Goal: Register for event/course

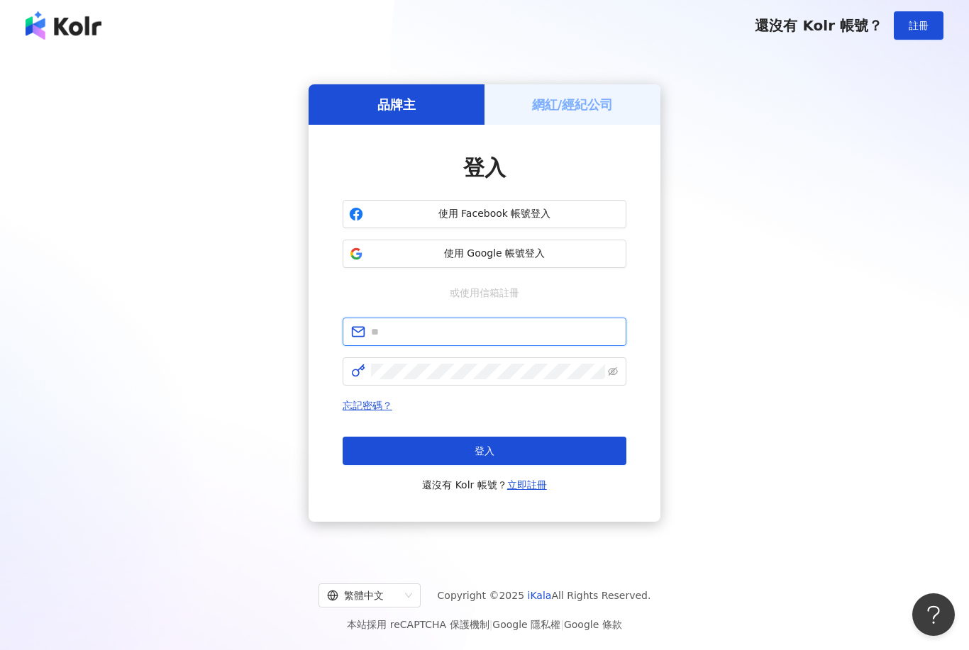
click at [519, 340] on input "text" at bounding box center [494, 332] width 247 height 16
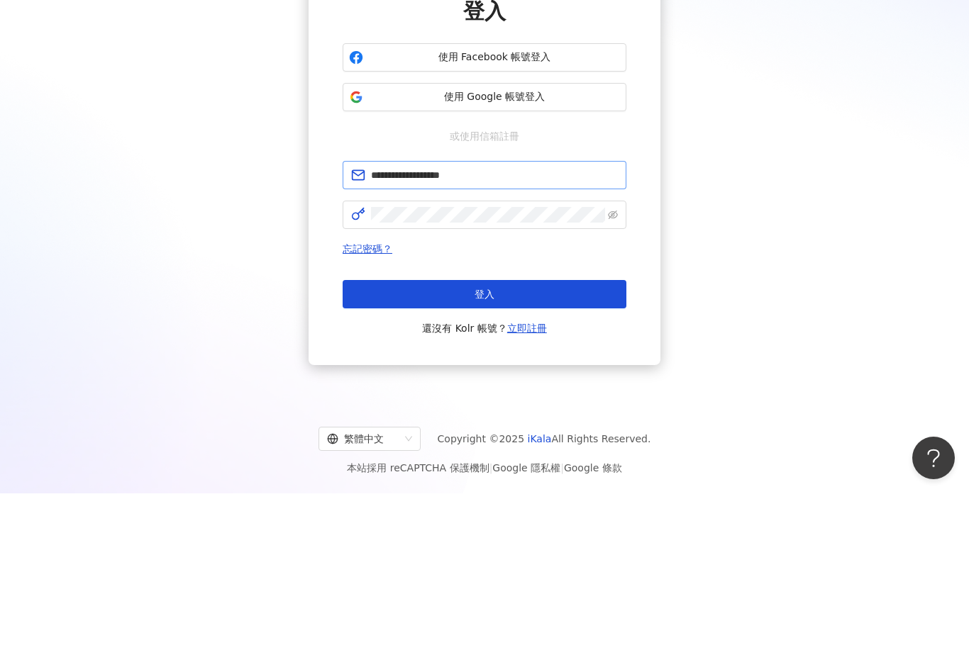
click at [484, 437] on button "登入" at bounding box center [485, 451] width 284 height 28
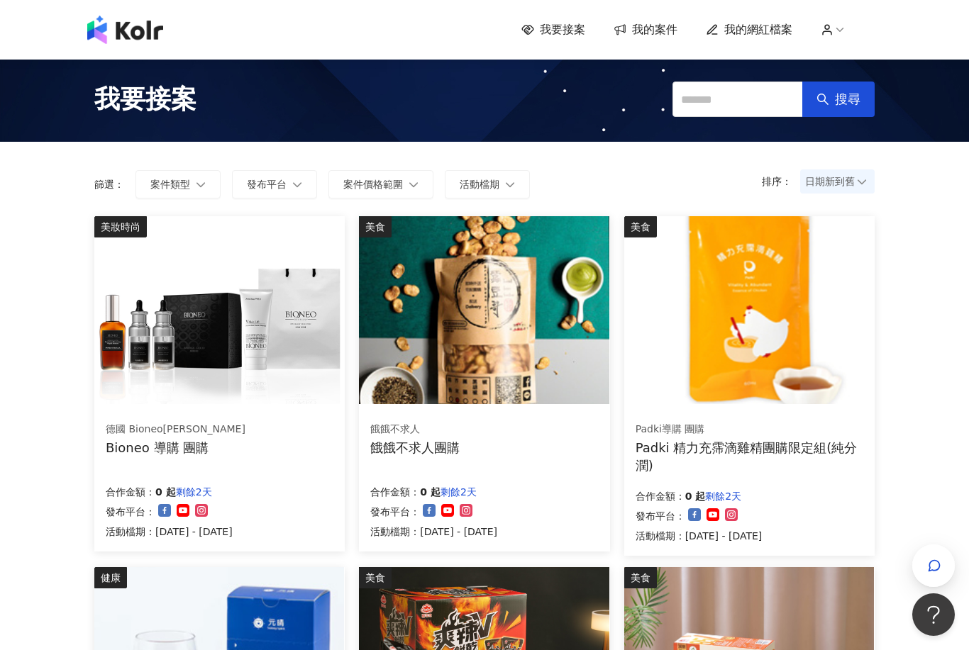
click at [250, 336] on img at bounding box center [219, 310] width 250 height 188
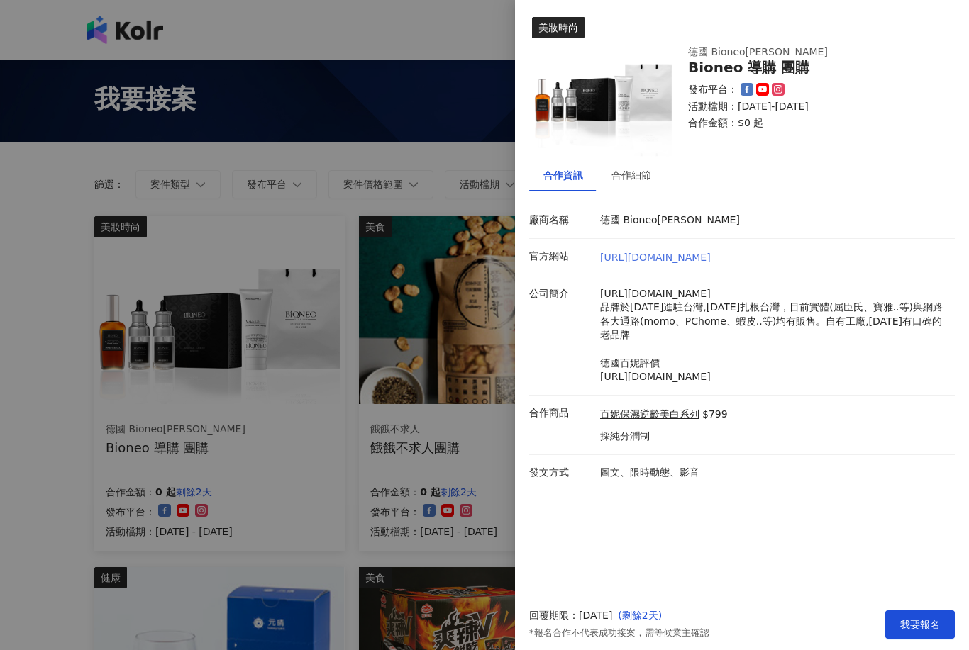
click at [704, 262] on link "[URL][DOMAIN_NAME]" at bounding box center [655, 257] width 111 height 11
click at [437, 408] on div at bounding box center [484, 325] width 969 height 650
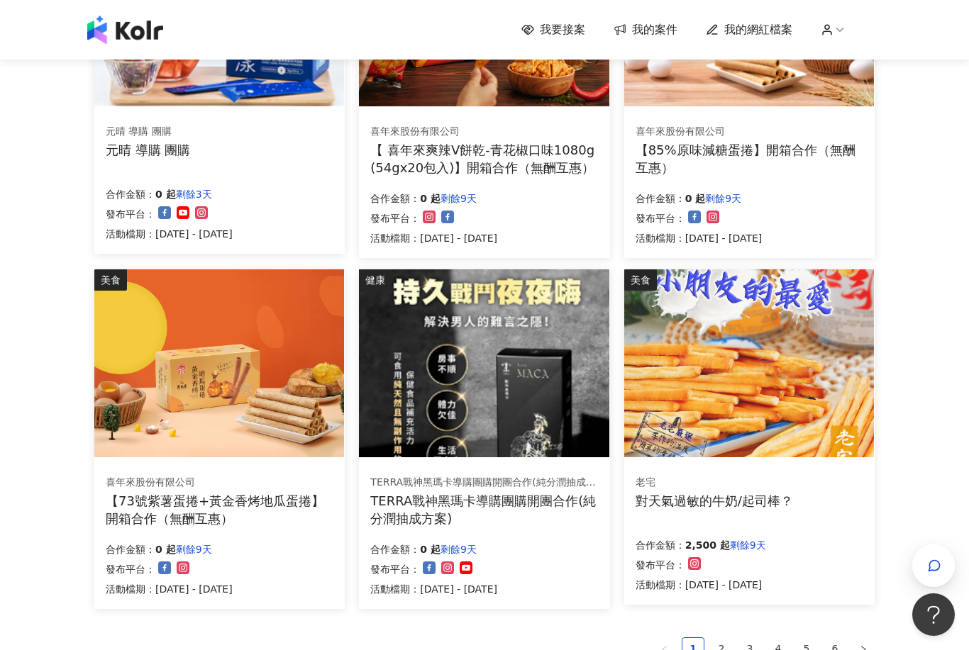
scroll to position [826, 0]
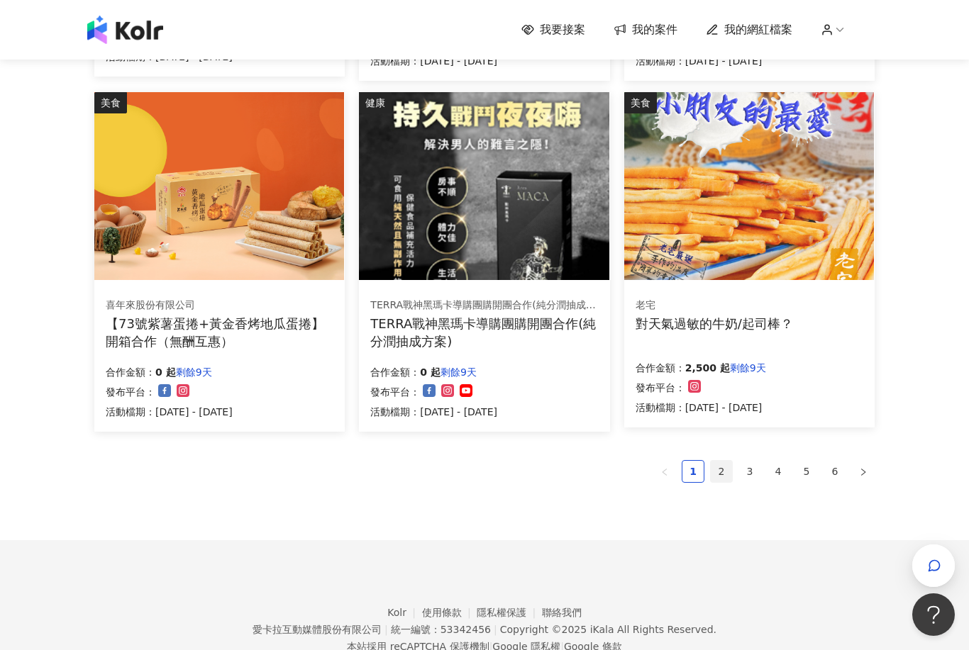
click at [712, 465] on link "2" at bounding box center [721, 471] width 21 height 21
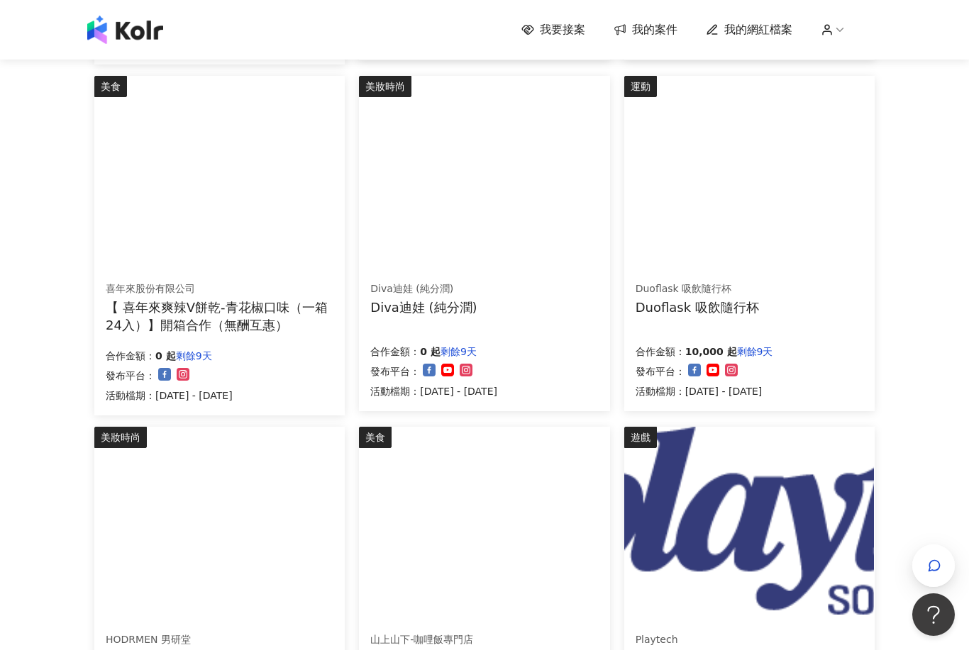
scroll to position [491, 0]
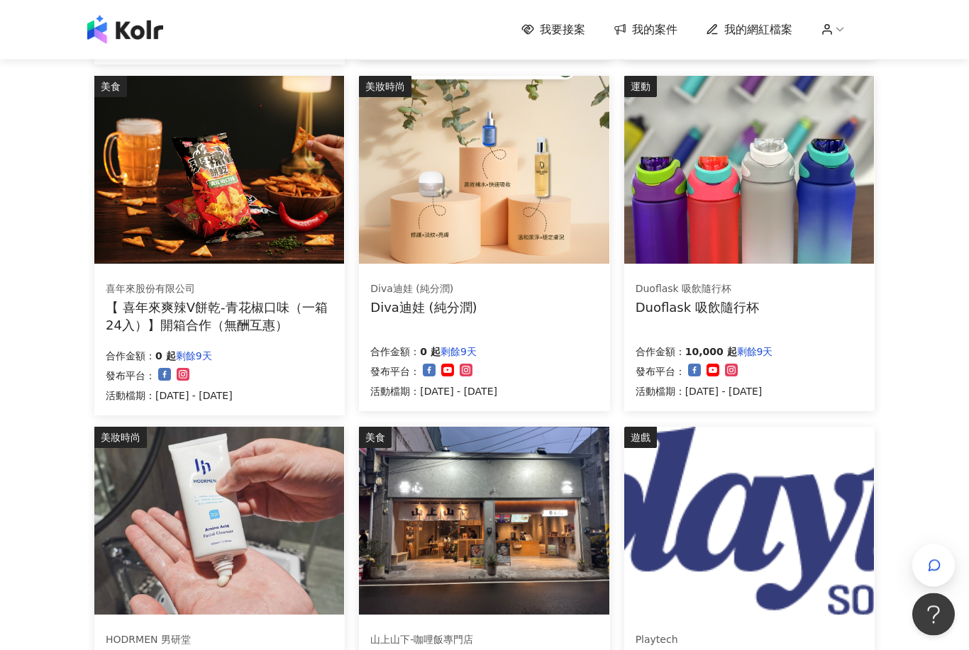
click at [798, 204] on img at bounding box center [749, 171] width 250 height 188
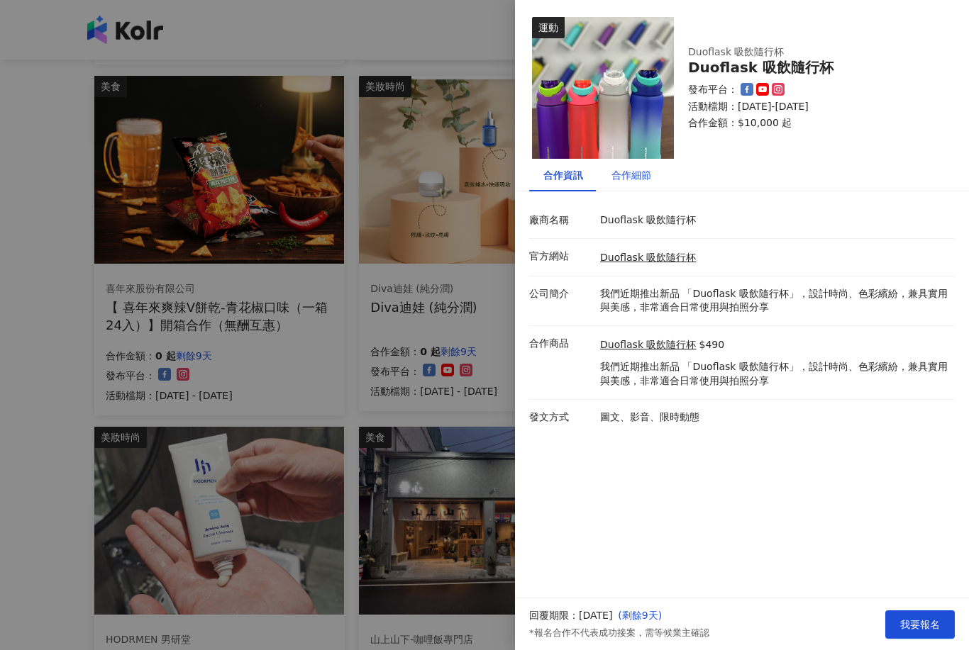
click at [643, 174] on div "合作細節" at bounding box center [631, 175] width 40 height 16
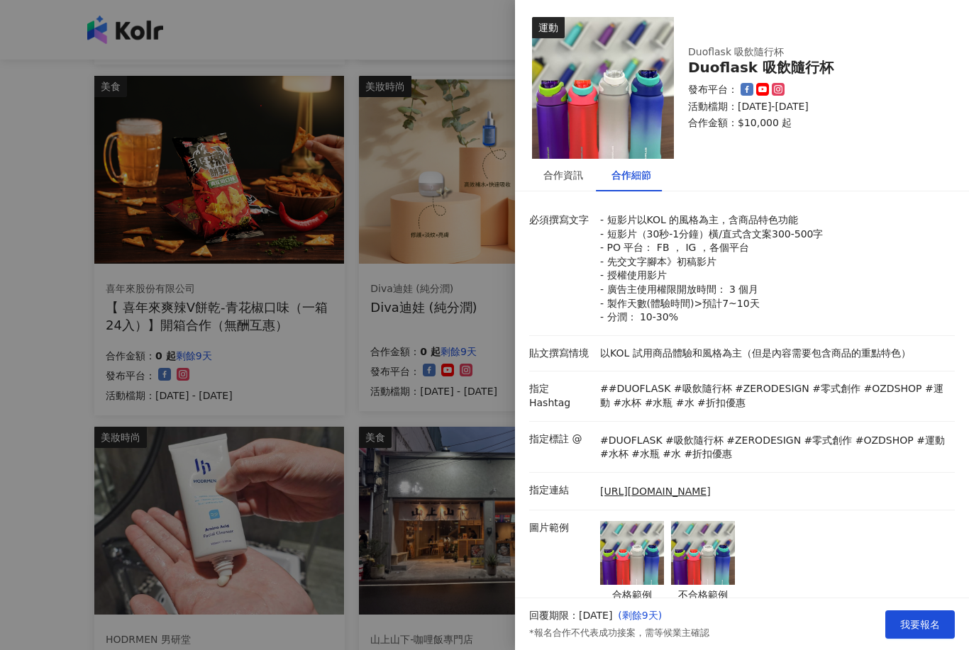
scroll to position [0, 0]
click at [567, 163] on div "合作資訊" at bounding box center [563, 175] width 68 height 33
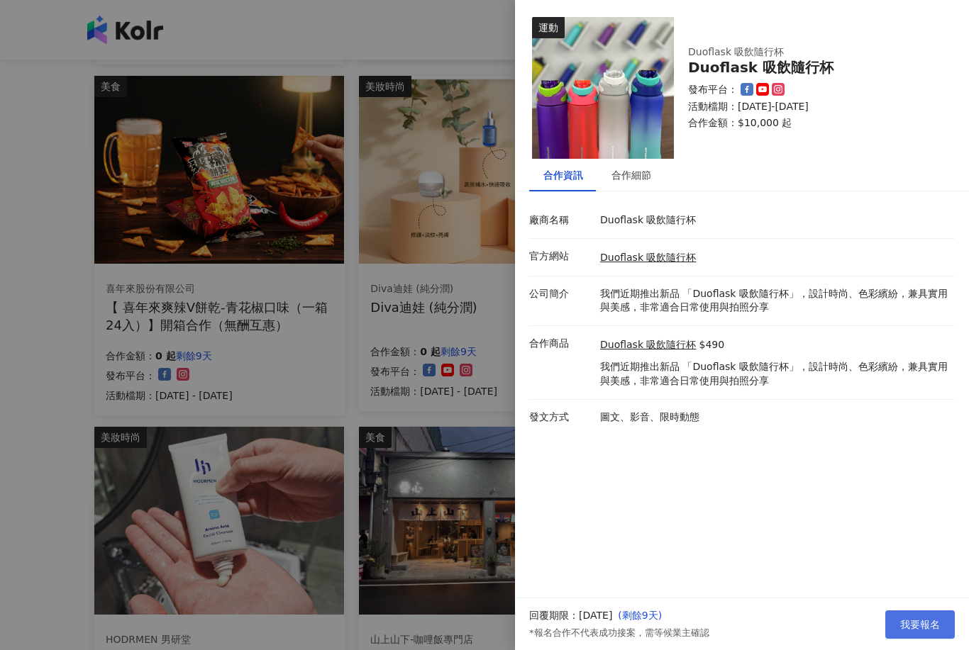
click at [946, 639] on button "我要報名" at bounding box center [920, 625] width 70 height 28
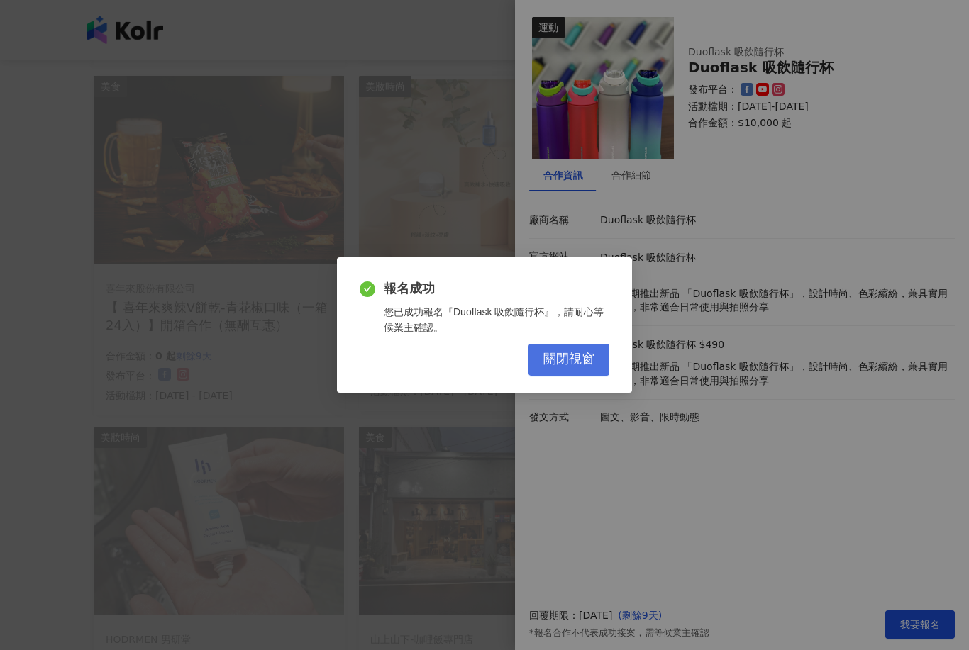
click at [576, 376] on button "關閉視窗" at bounding box center [568, 360] width 81 height 32
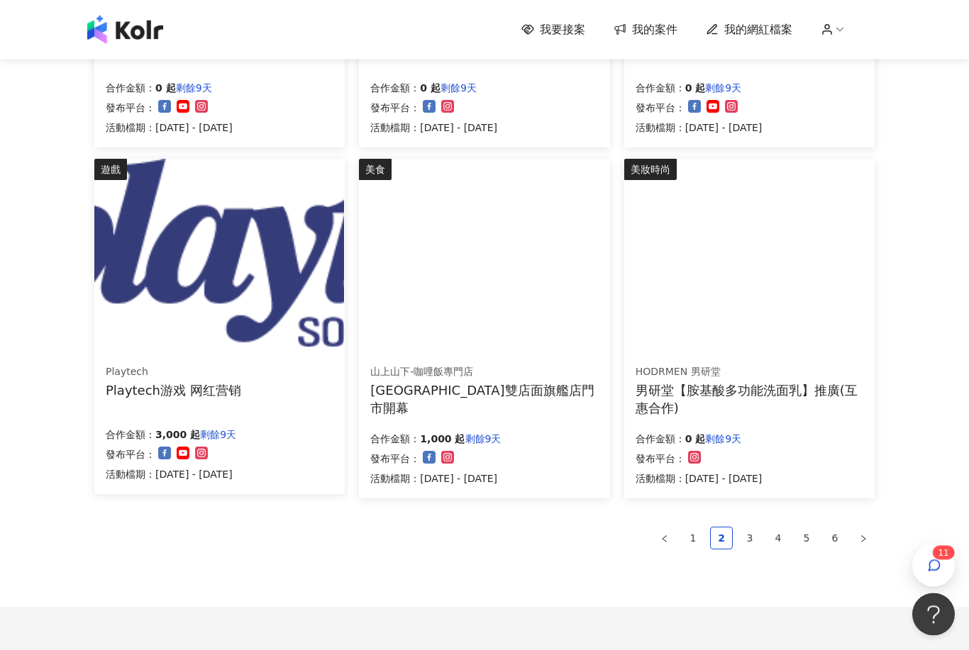
scroll to position [823, 0]
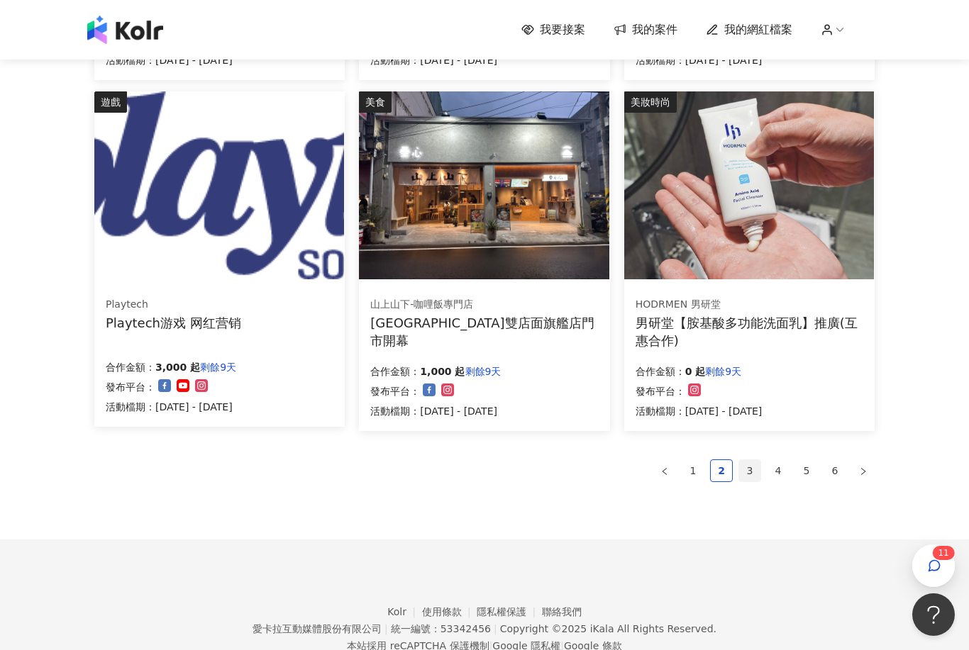
click at [740, 464] on link "3" at bounding box center [749, 470] width 21 height 21
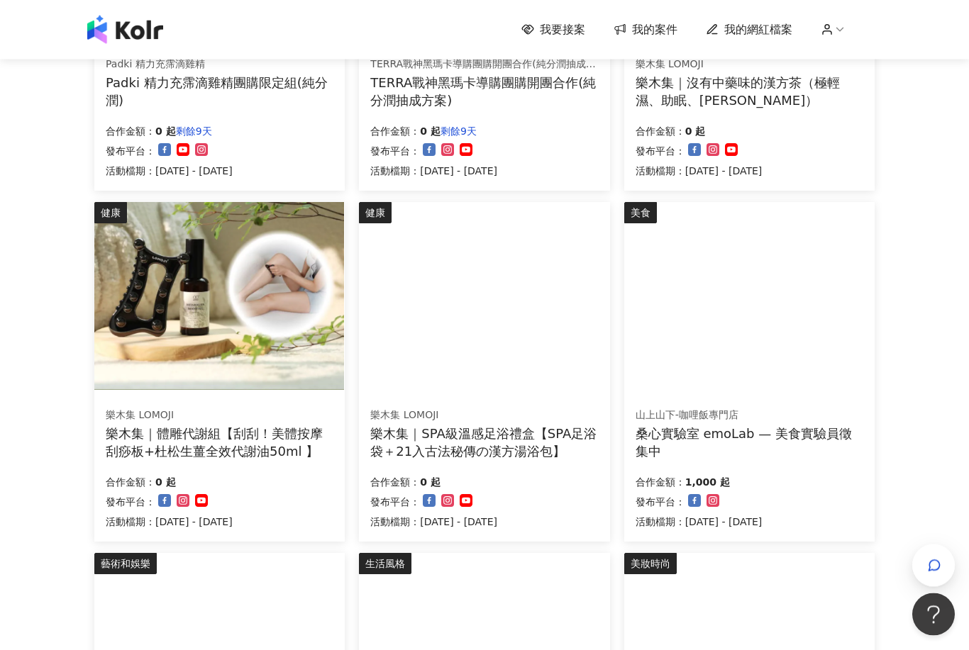
scroll to position [365, 0]
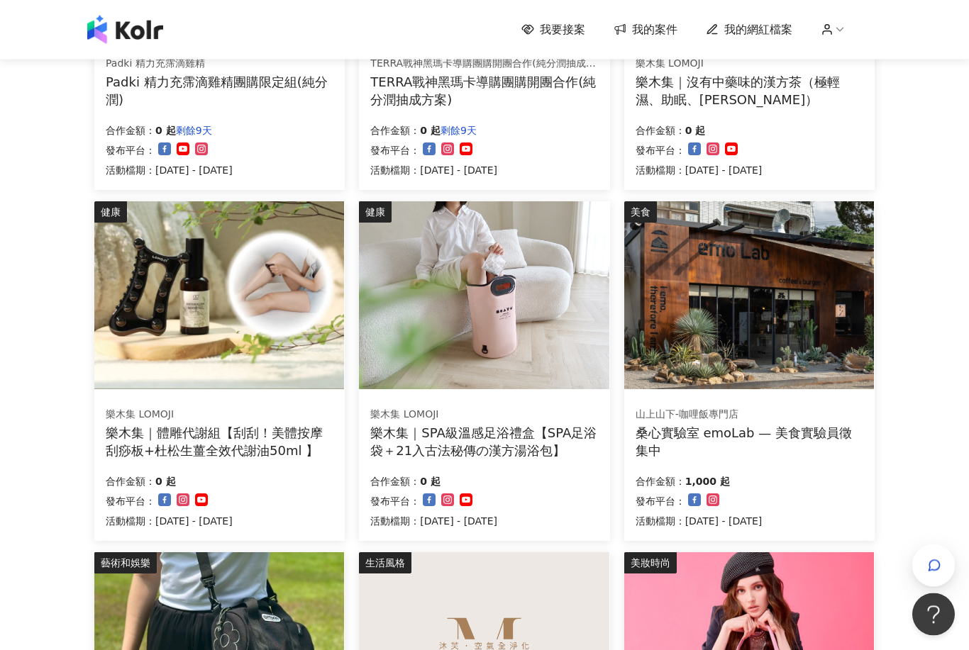
click at [551, 345] on img at bounding box center [484, 296] width 250 height 188
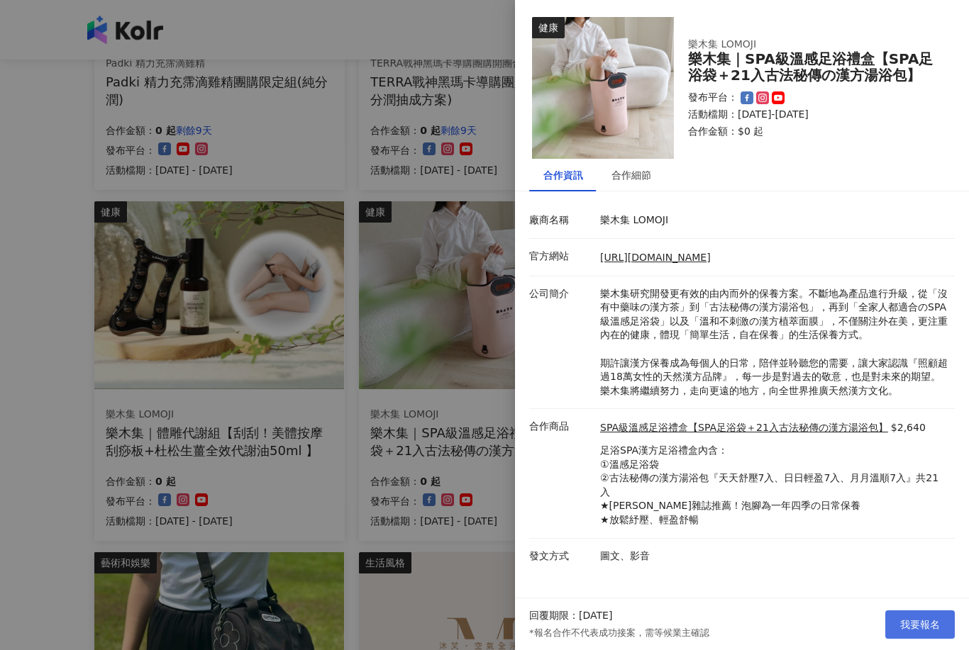
click at [937, 631] on span "我要報名" at bounding box center [920, 624] width 40 height 11
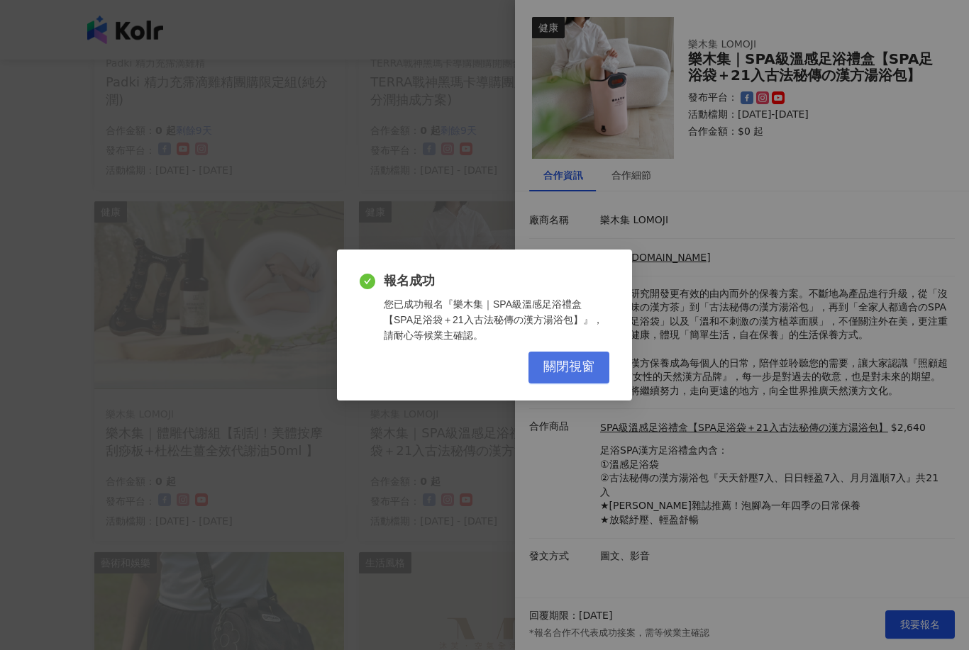
click at [586, 375] on span "關閉視窗" at bounding box center [568, 368] width 51 height 16
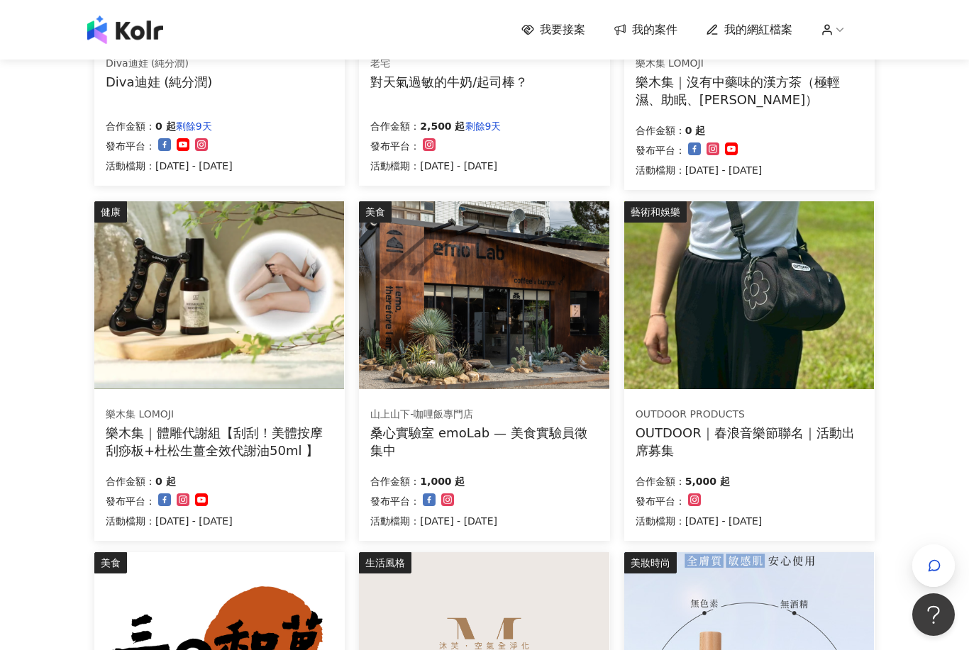
click at [832, 382] on img at bounding box center [749, 295] width 250 height 188
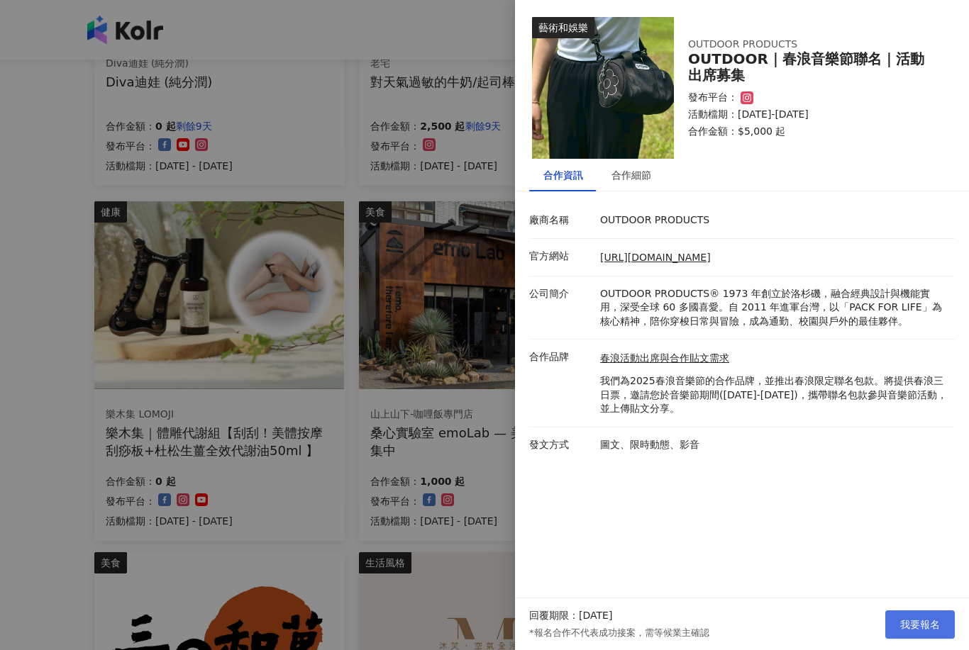
click at [948, 639] on button "我要報名" at bounding box center [920, 625] width 70 height 28
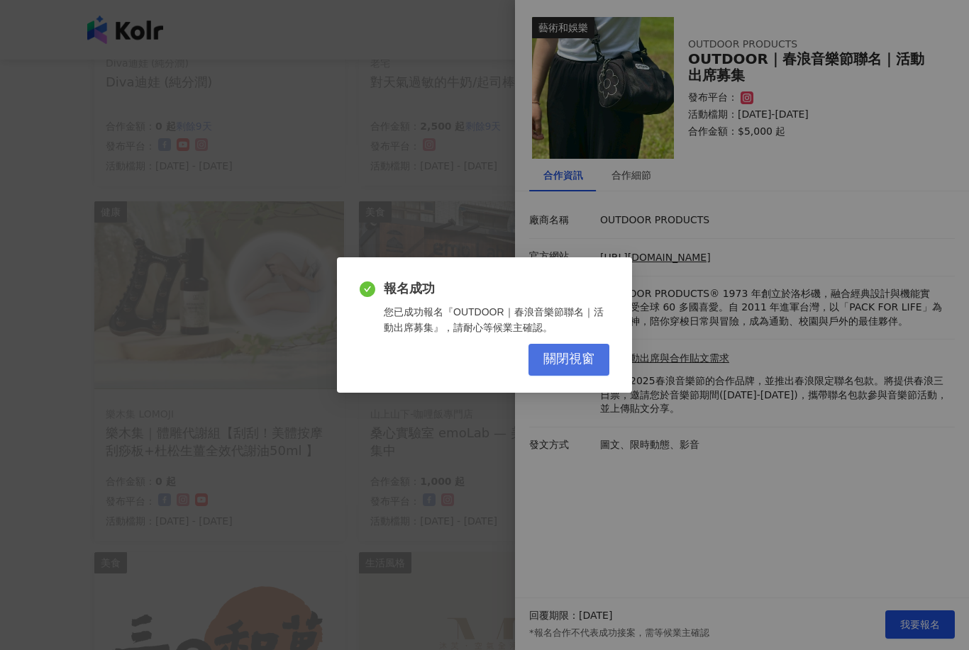
click at [584, 367] on span "關閉視窗" at bounding box center [568, 360] width 51 height 16
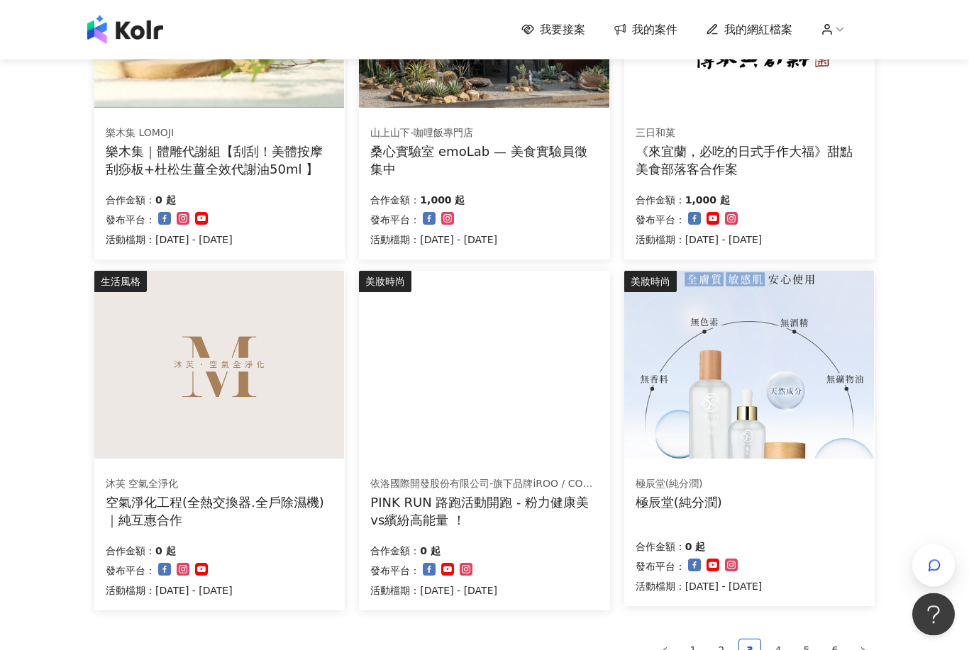
scroll to position [648, 0]
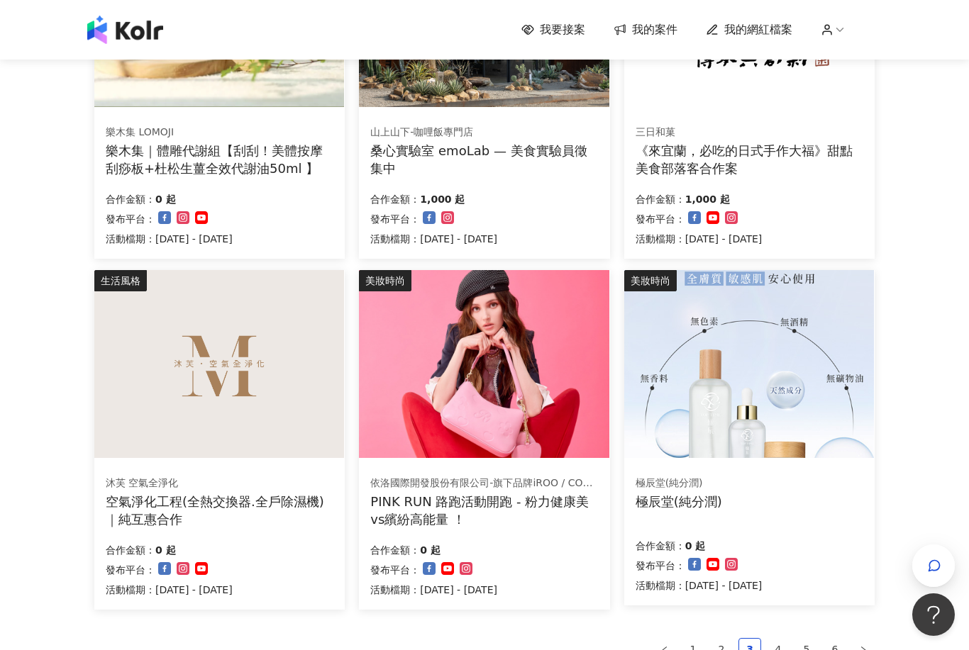
click at [505, 414] on img at bounding box center [484, 364] width 250 height 188
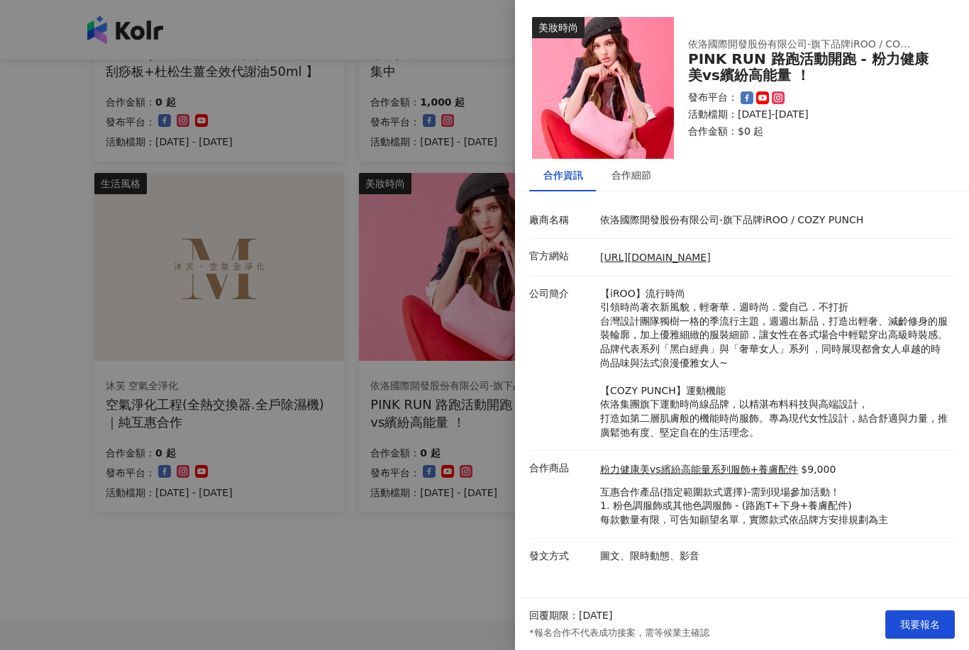
scroll to position [746, 0]
click at [405, 570] on div at bounding box center [484, 325] width 969 height 650
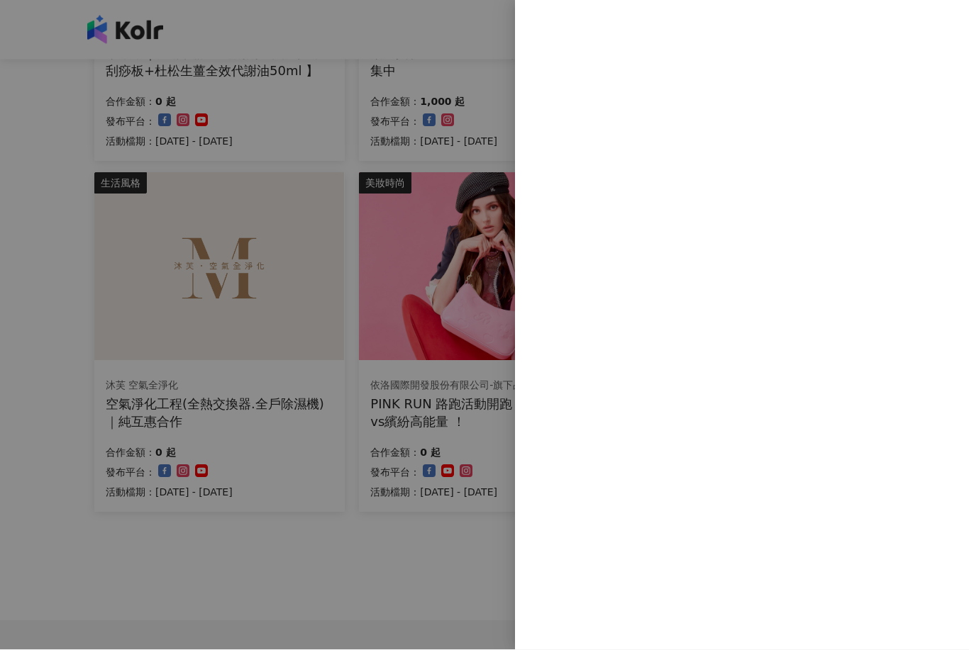
scroll to position [746, 0]
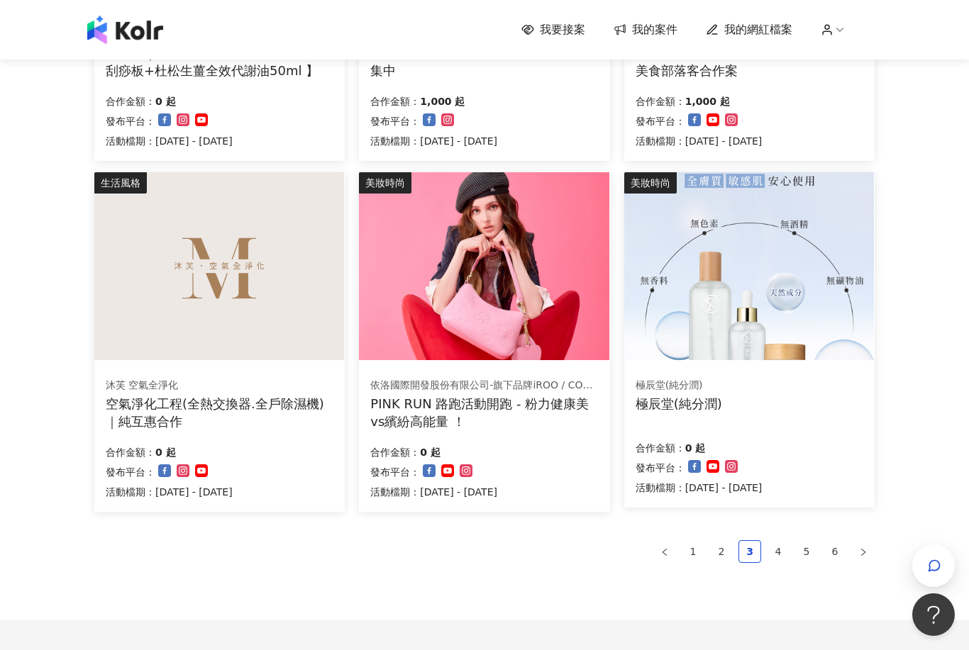
click at [285, 387] on div "沐芙 空氣全淨化" at bounding box center [219, 386] width 227 height 14
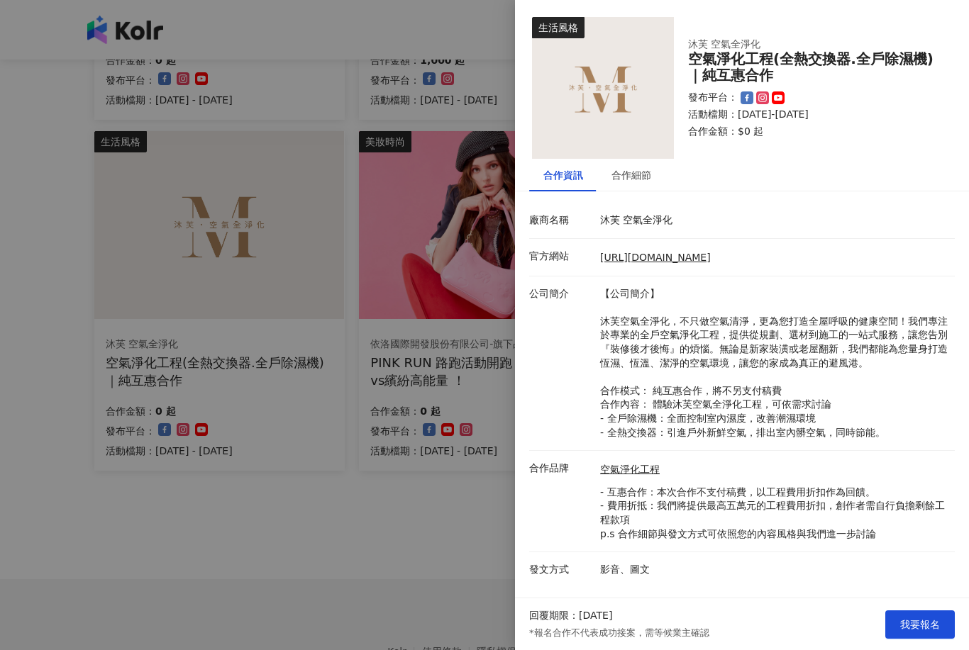
scroll to position [826, 0]
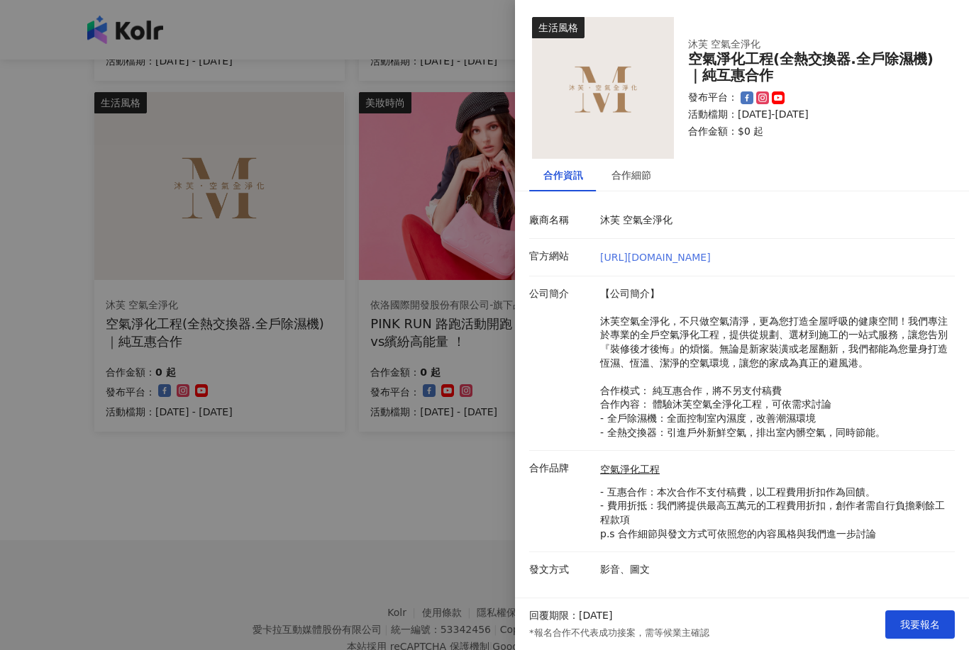
click at [711, 262] on link "[URL][DOMAIN_NAME]" at bounding box center [655, 257] width 111 height 11
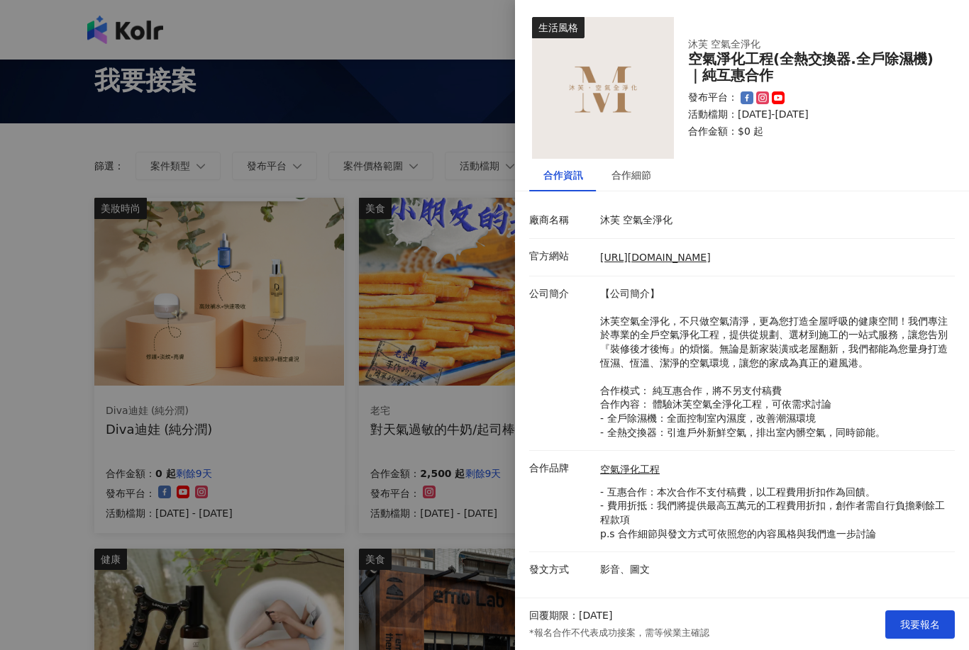
click at [426, 497] on div at bounding box center [484, 325] width 969 height 650
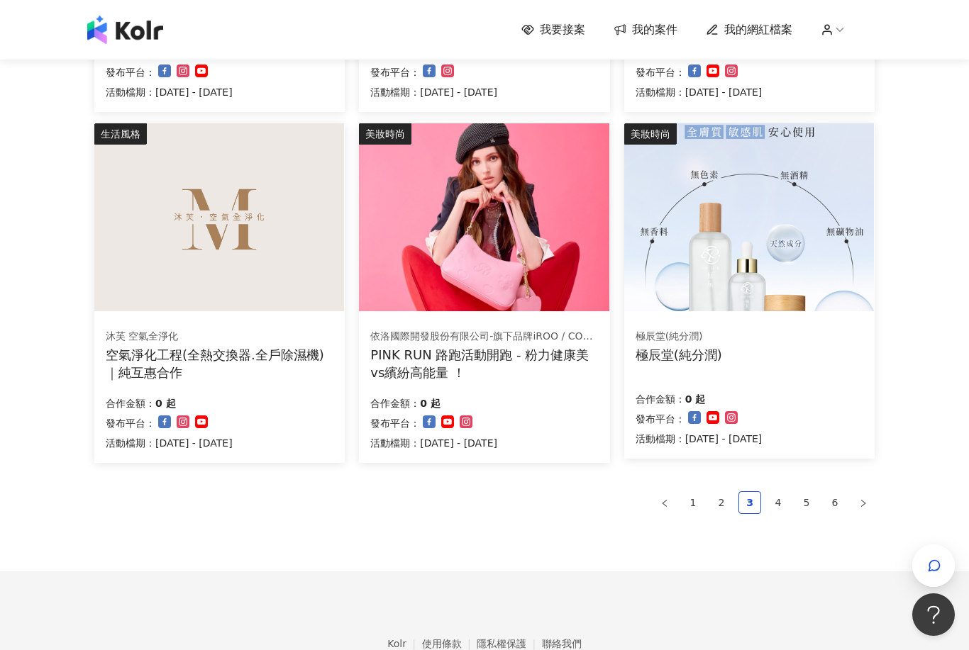
scroll to position [826, 0]
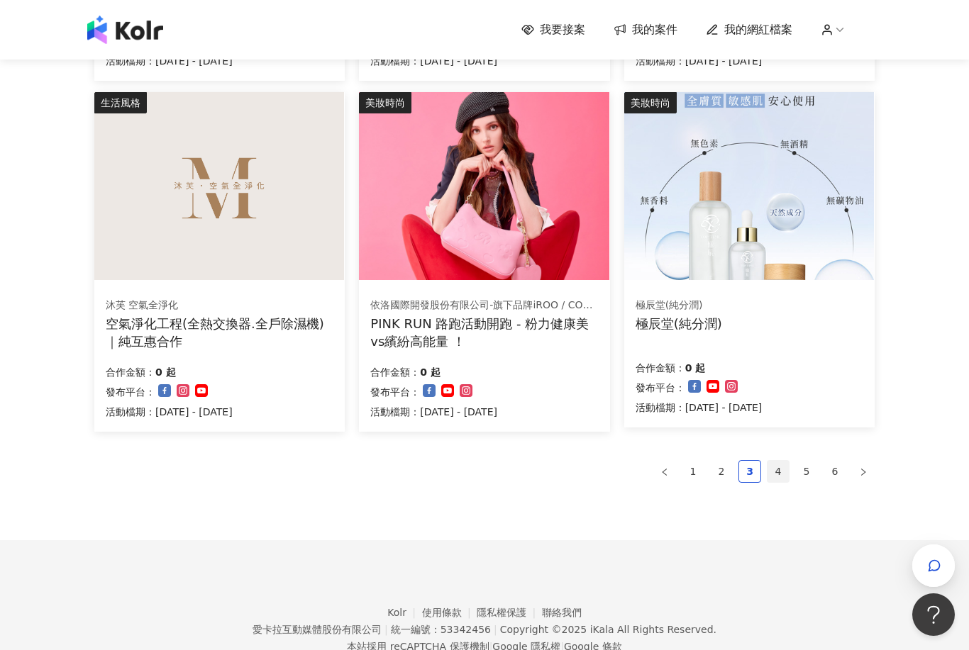
click at [777, 464] on link "4" at bounding box center [778, 471] width 21 height 21
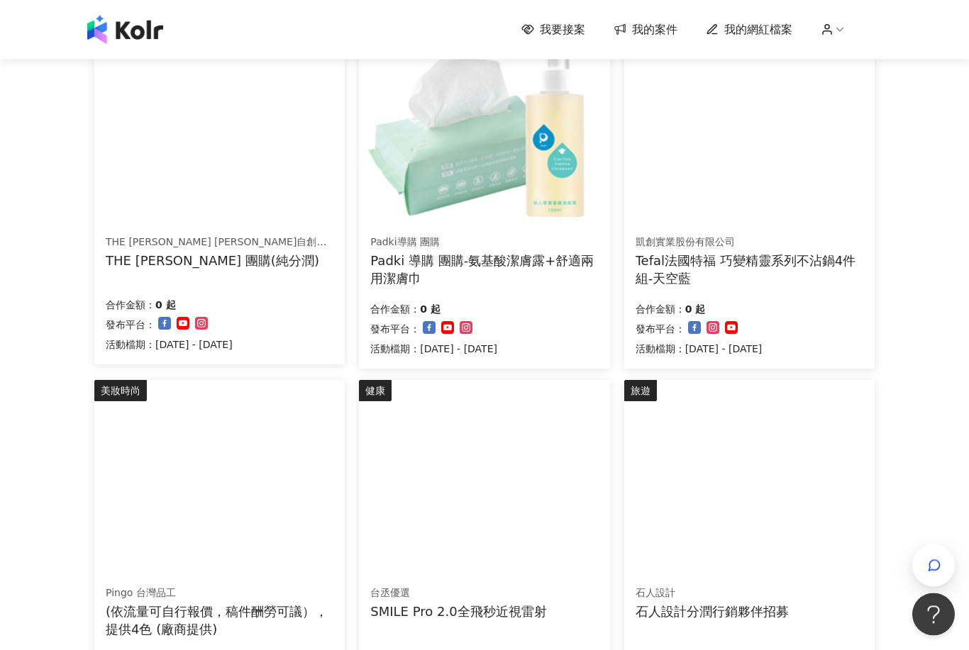
scroll to position [459, 0]
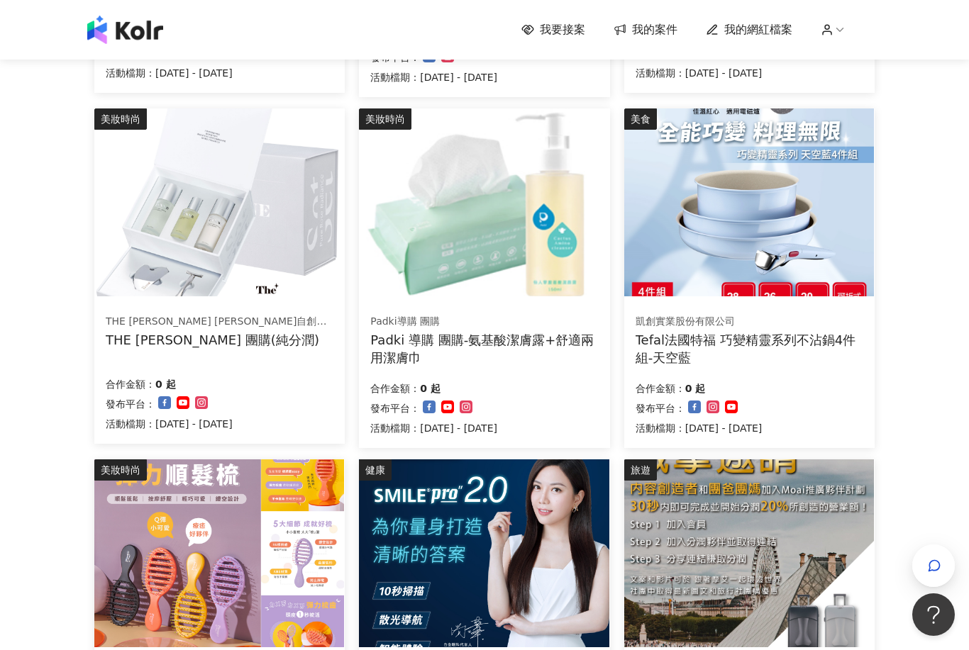
click at [793, 226] on img at bounding box center [749, 203] width 250 height 188
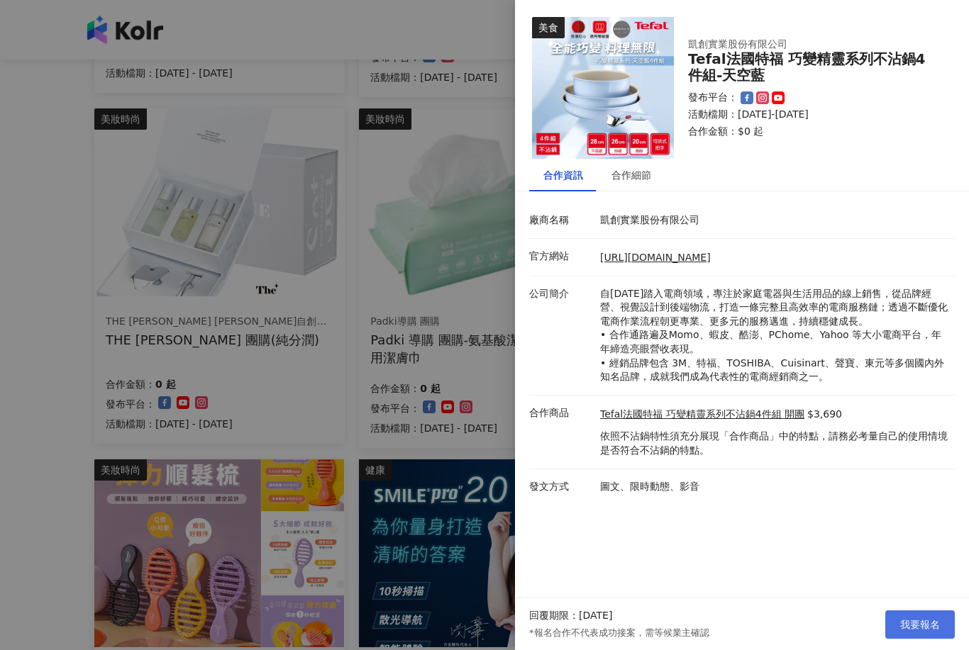
click at [948, 639] on button "我要報名" at bounding box center [920, 625] width 70 height 28
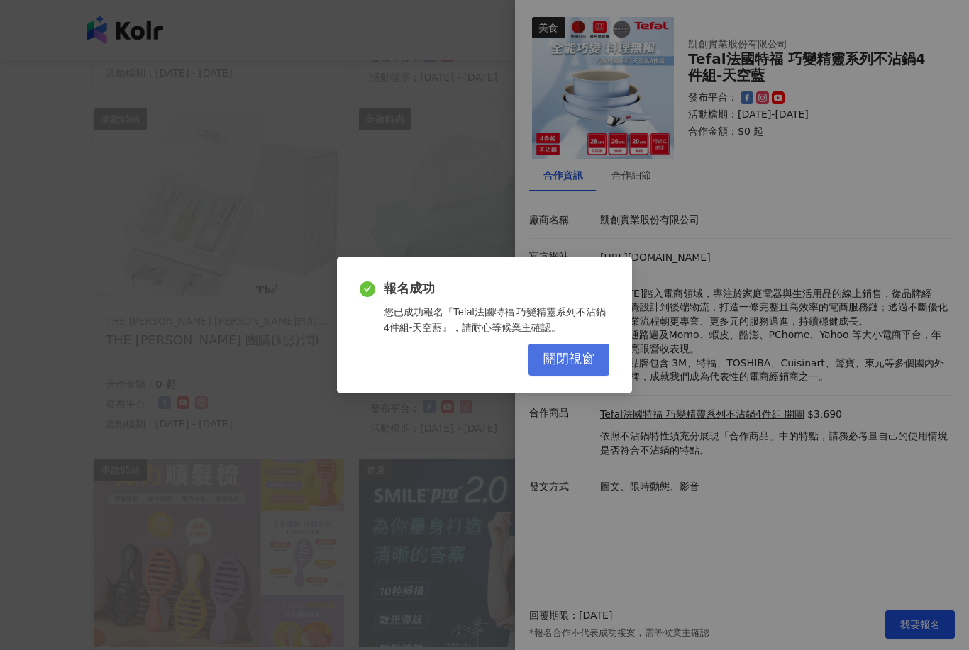
click at [585, 367] on span "關閉視窗" at bounding box center [568, 360] width 51 height 16
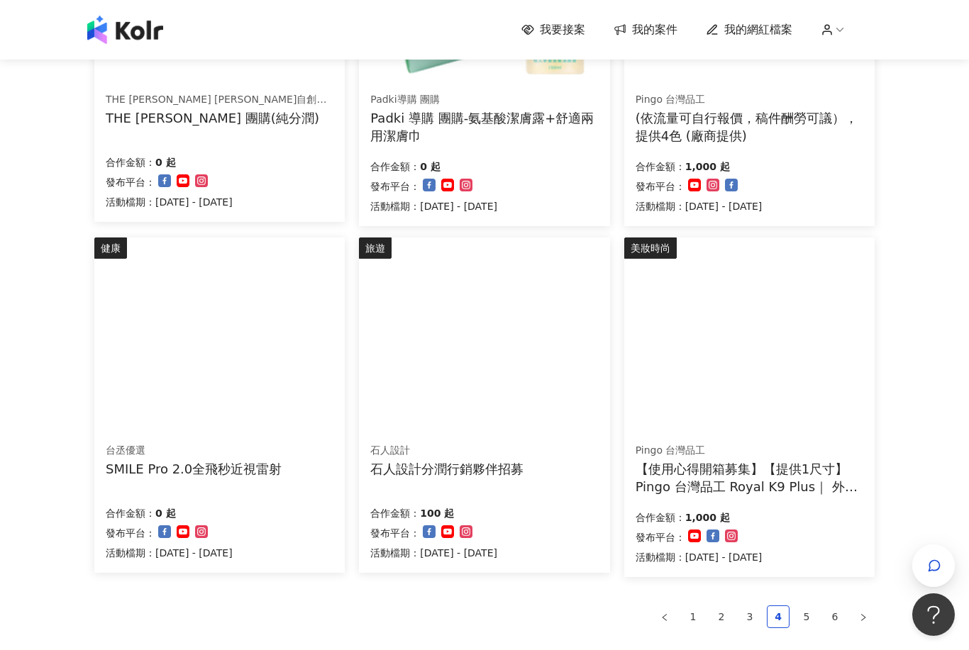
scroll to position [826, 0]
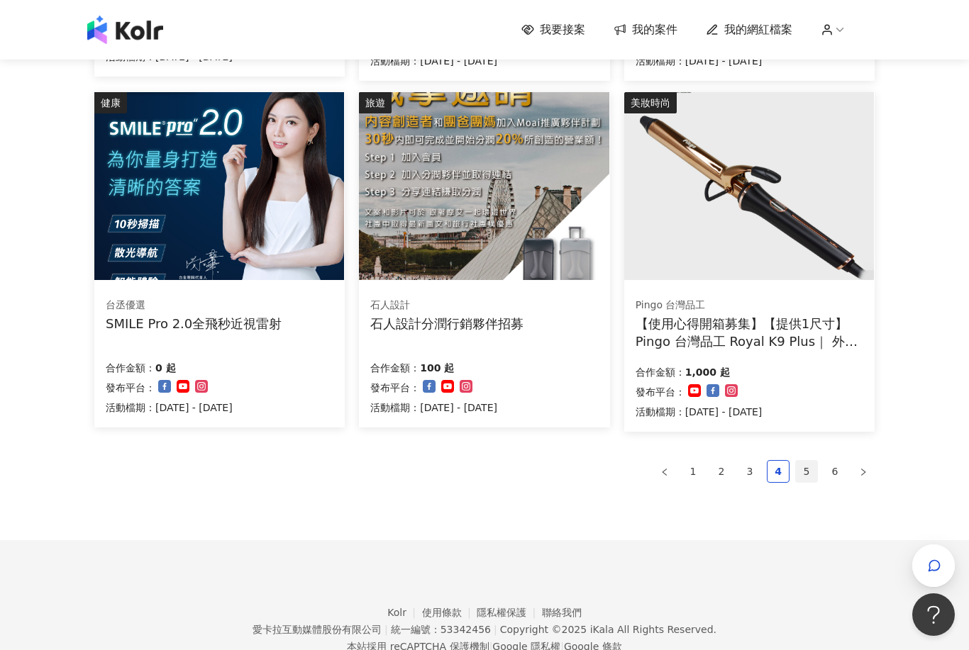
click at [815, 474] on link "5" at bounding box center [806, 471] width 21 height 21
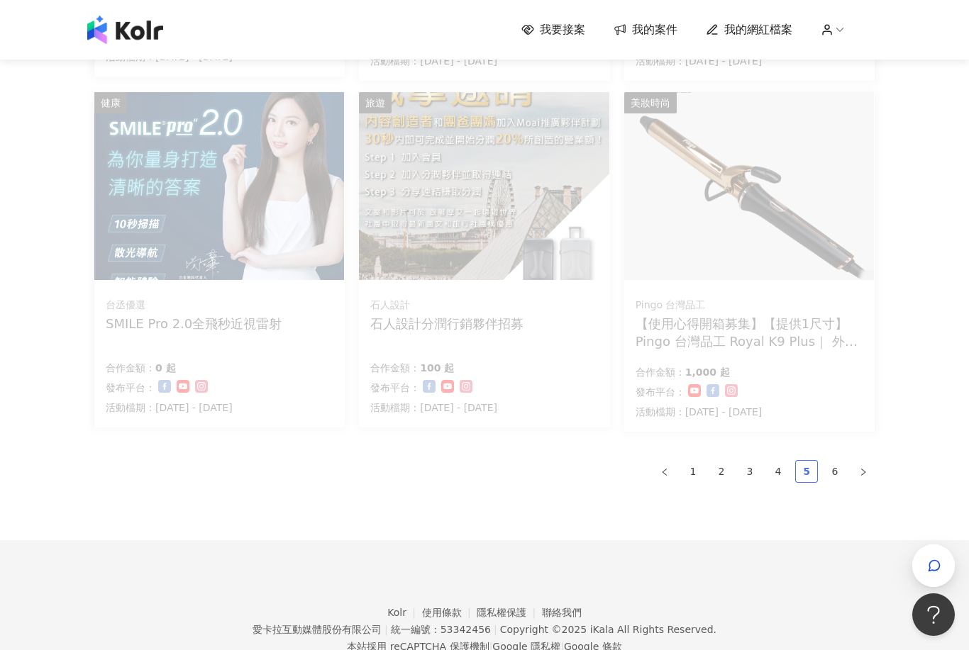
scroll to position [823, 0]
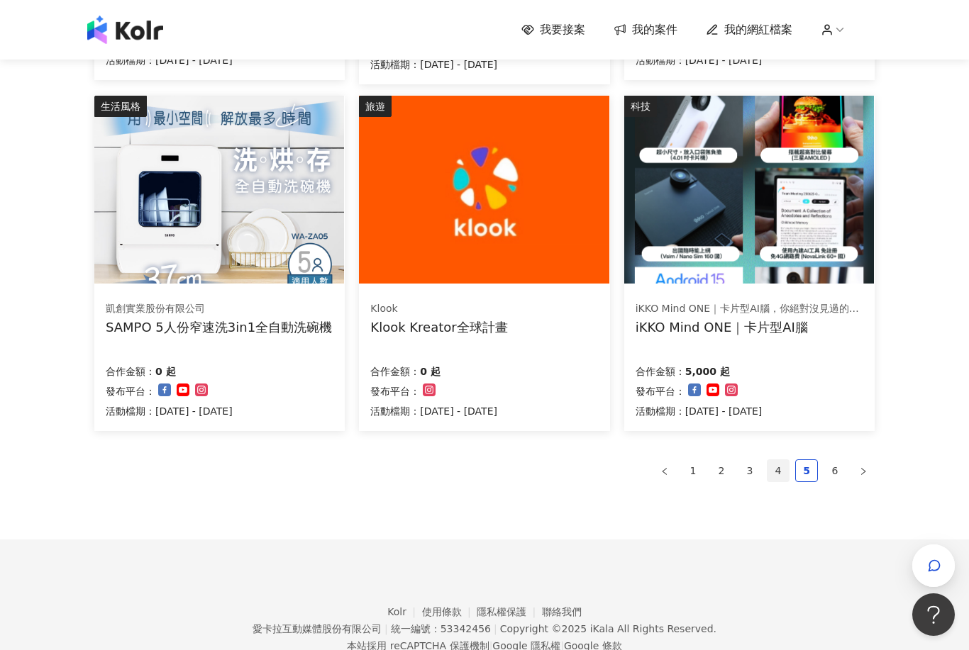
click at [775, 465] on link "4" at bounding box center [778, 470] width 21 height 21
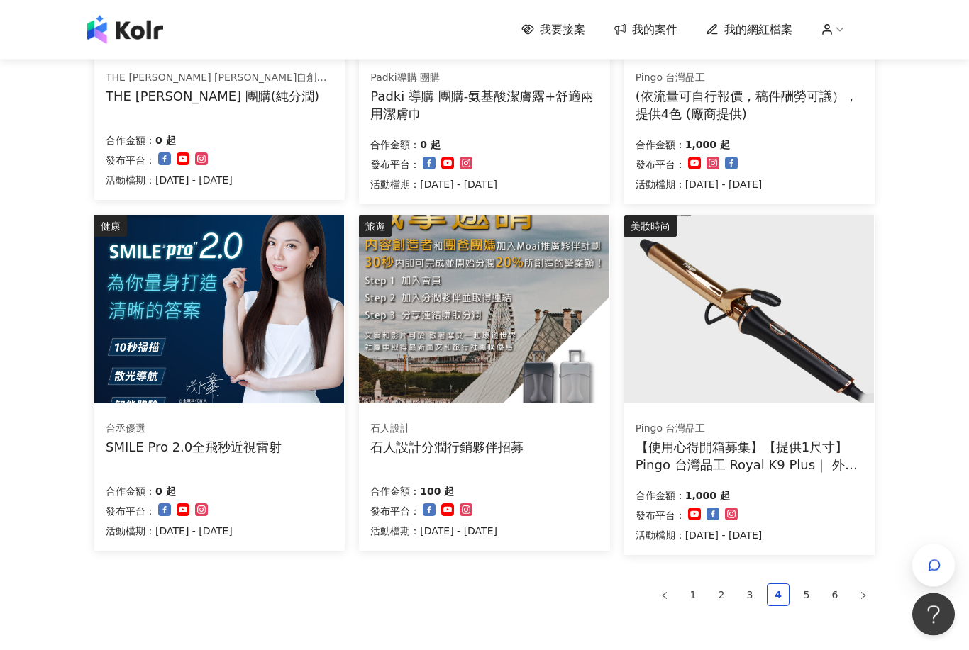
click at [800, 358] on img at bounding box center [749, 310] width 250 height 188
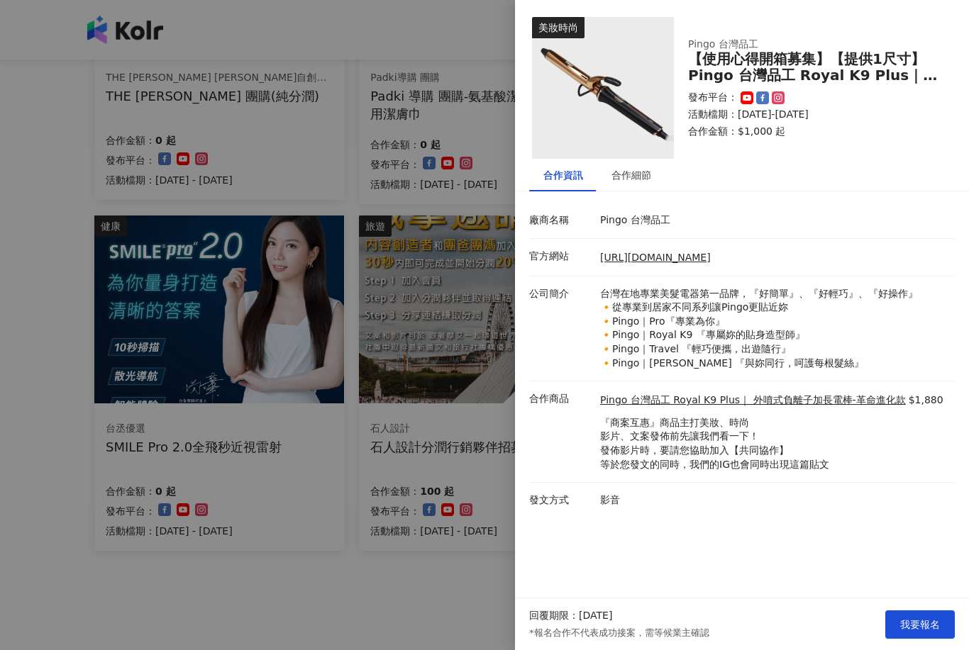
click at [334, 607] on div at bounding box center [484, 325] width 969 height 650
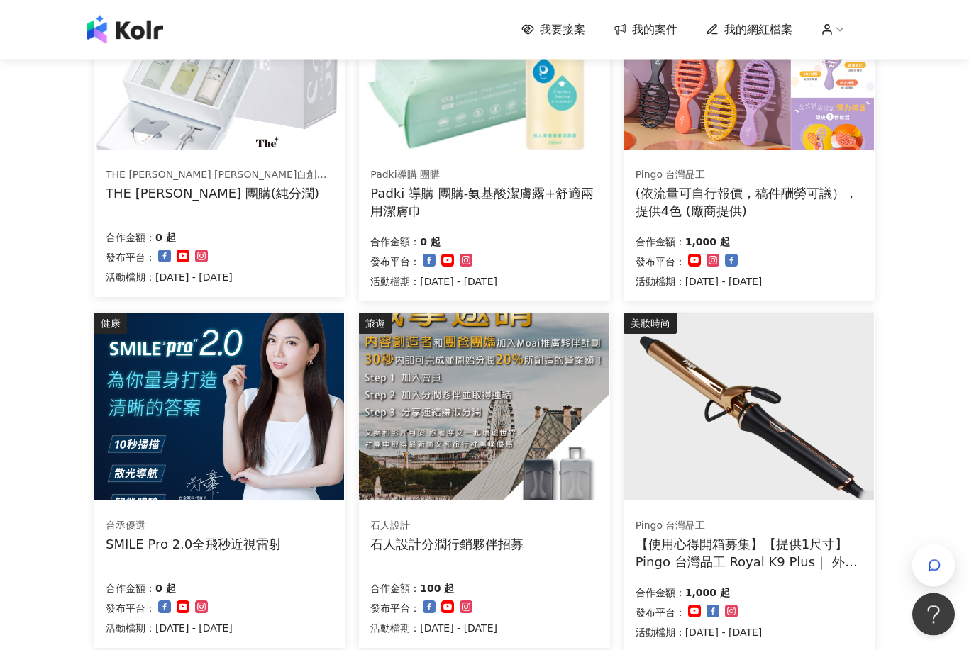
scroll to position [749, 0]
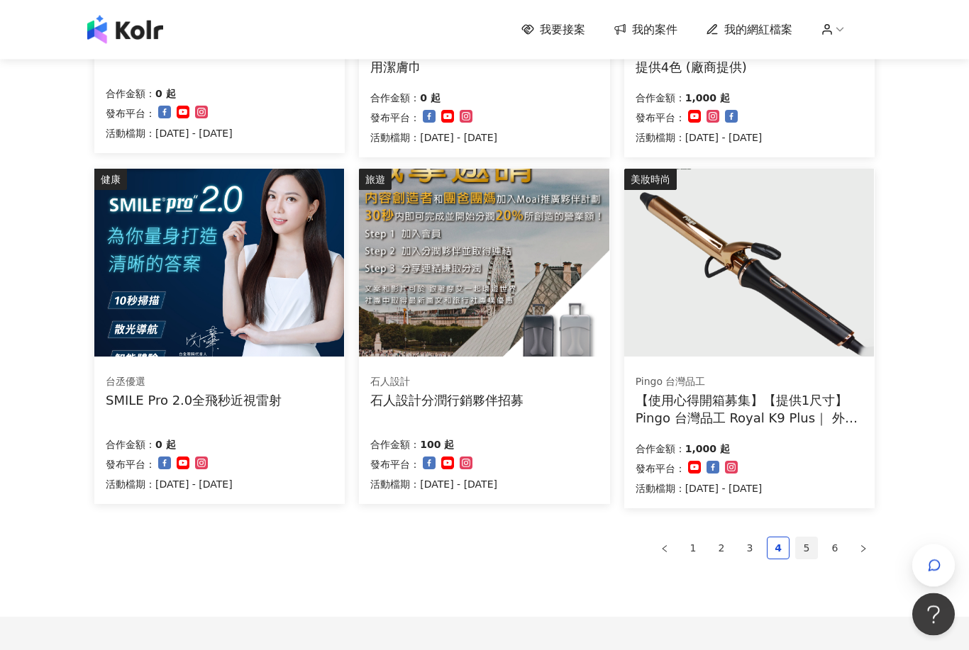
click at [799, 550] on link "5" at bounding box center [806, 548] width 21 height 21
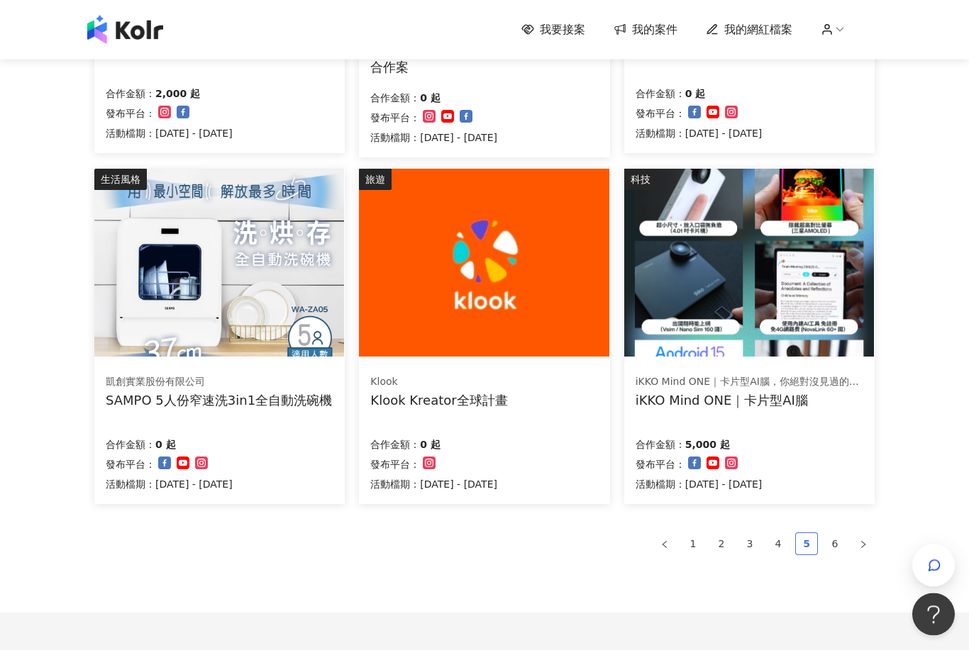
scroll to position [750, 0]
click at [817, 319] on img at bounding box center [749, 263] width 250 height 188
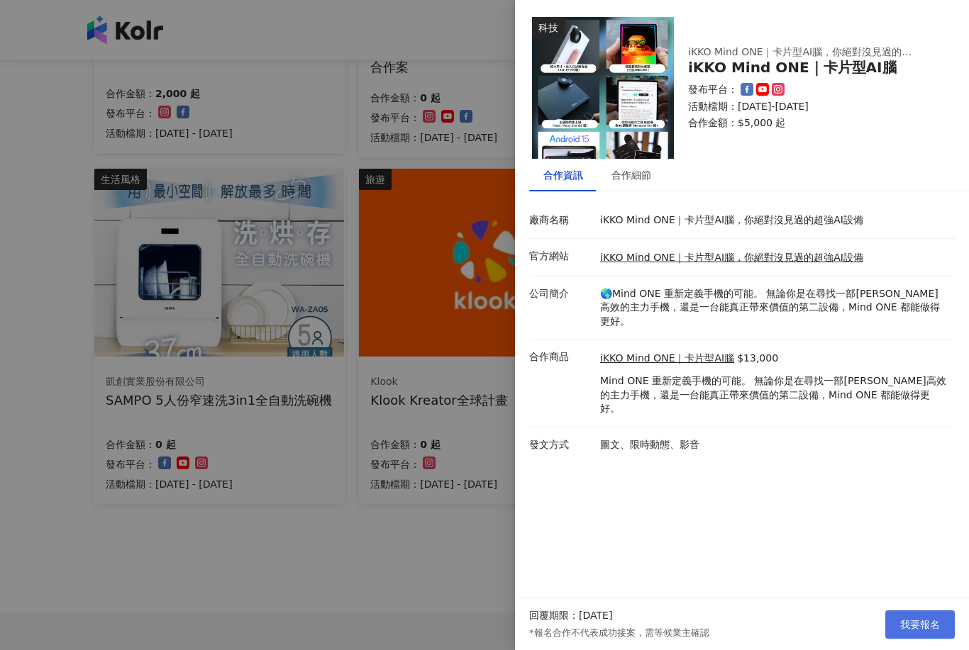
click at [936, 639] on button "我要報名" at bounding box center [920, 625] width 70 height 28
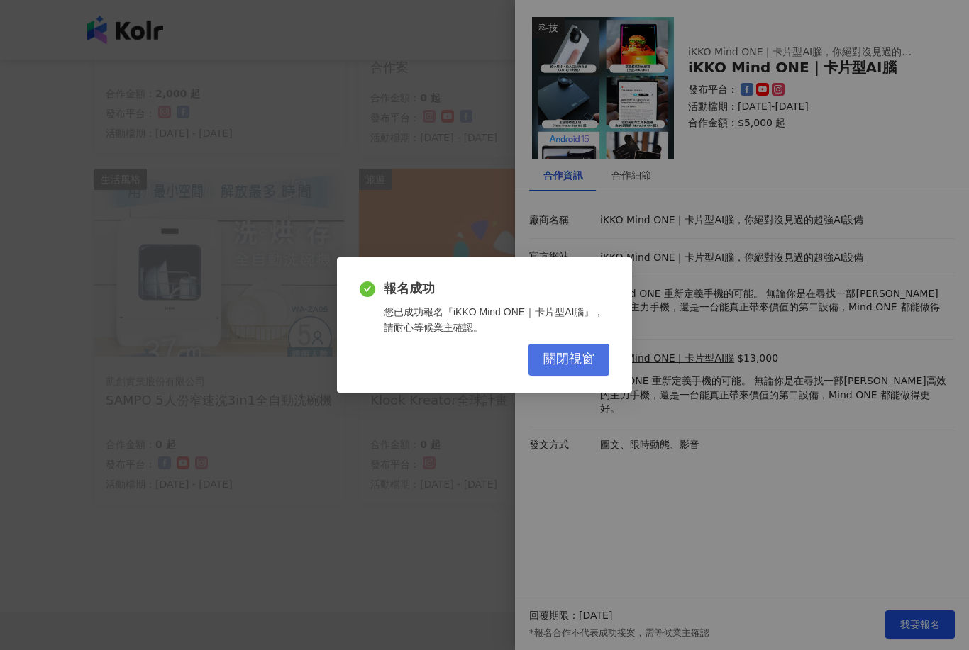
click at [587, 373] on button "關閉視窗" at bounding box center [568, 360] width 81 height 32
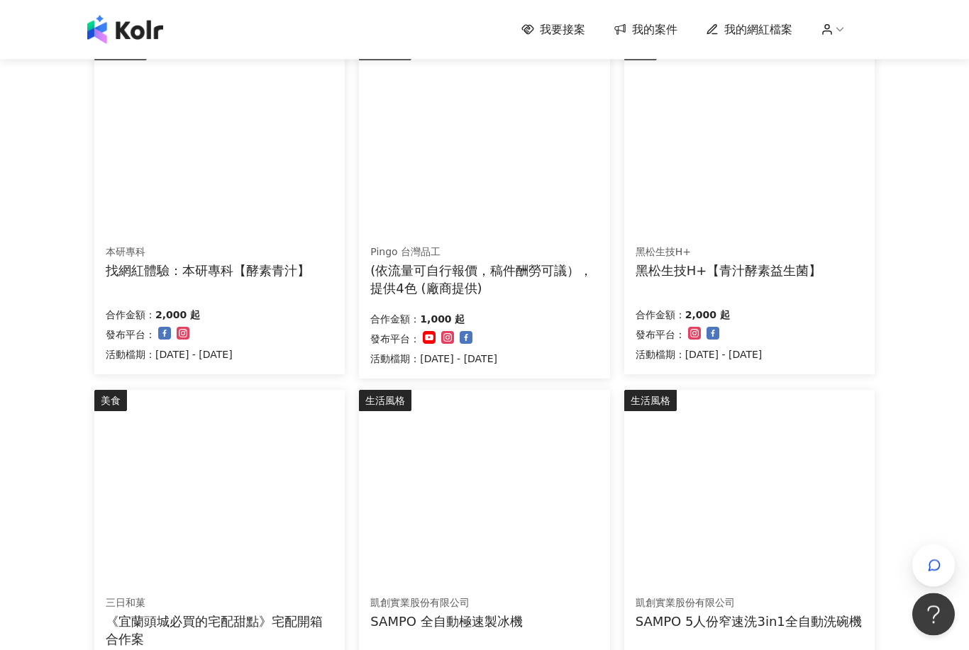
scroll to position [178, 0]
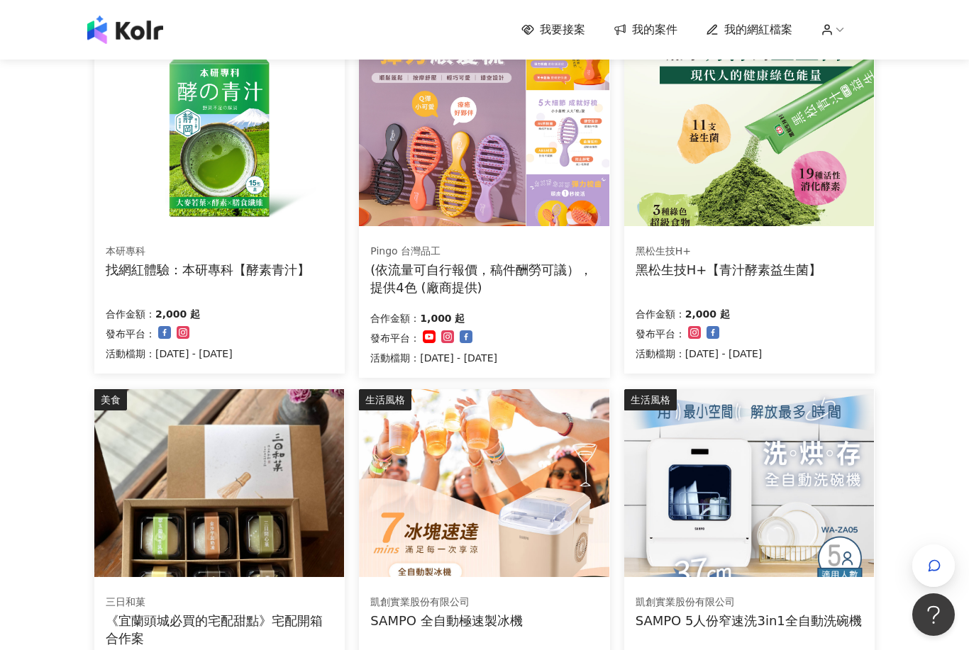
click at [829, 499] on img at bounding box center [749, 483] width 250 height 188
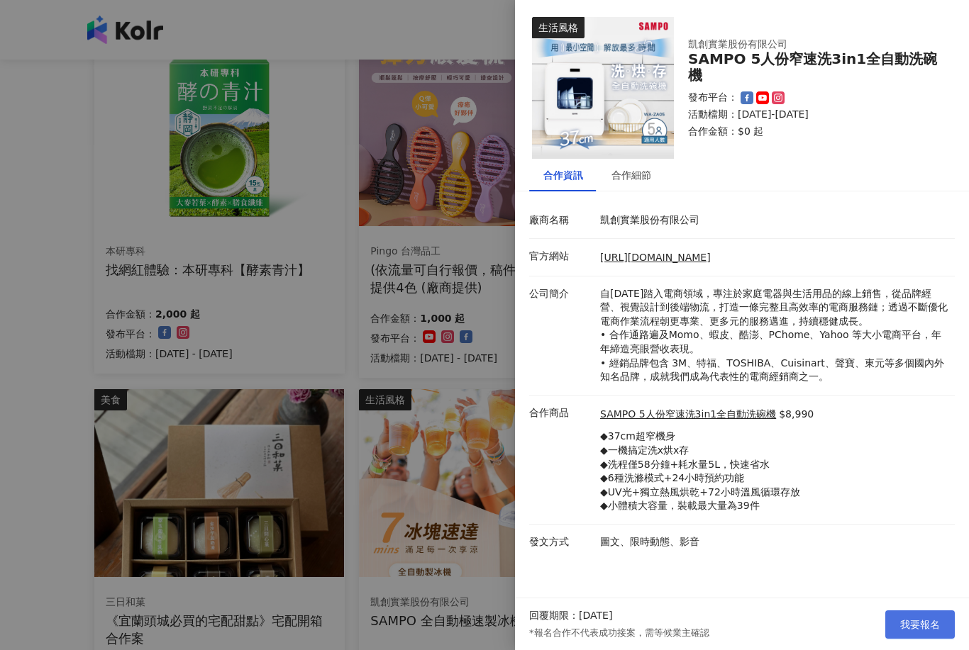
click at [941, 639] on button "我要報名" at bounding box center [920, 625] width 70 height 28
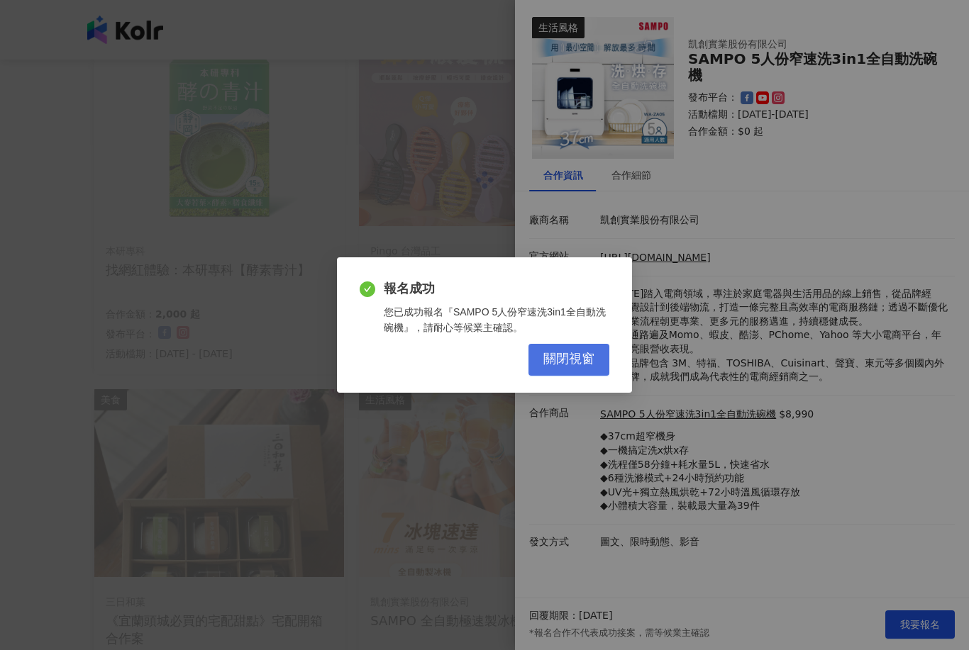
click at [584, 367] on span "關閉視窗" at bounding box center [568, 360] width 51 height 16
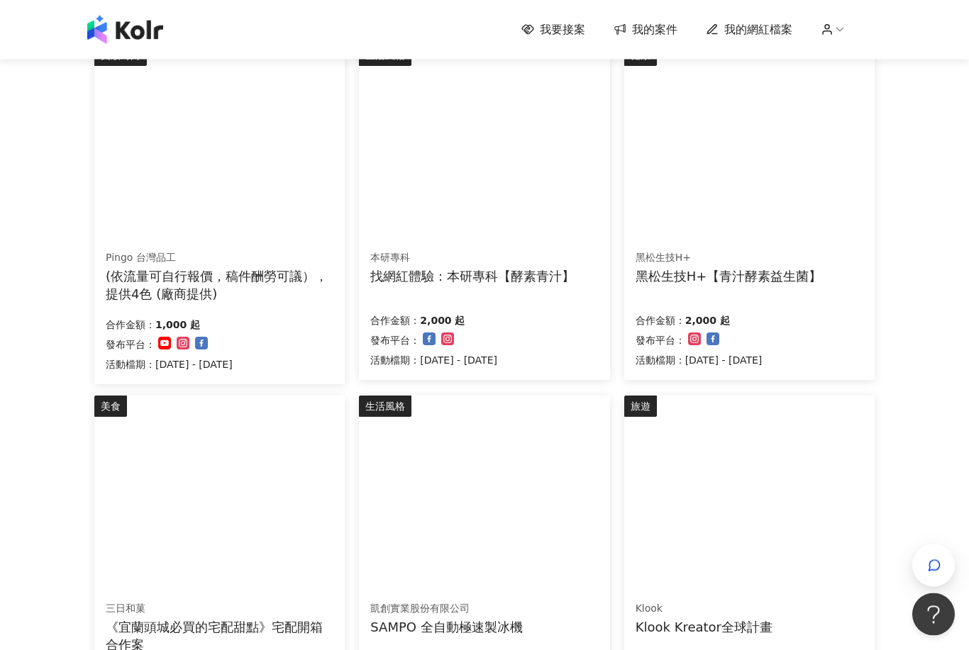
scroll to position [0, 0]
